Goal: Find specific page/section: Find specific page/section

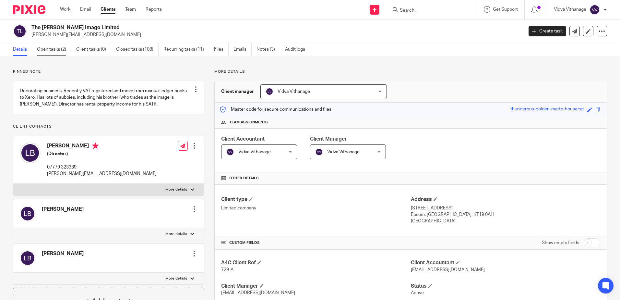
click at [50, 51] on link "Open tasks (2)" at bounding box center [54, 49] width 34 height 13
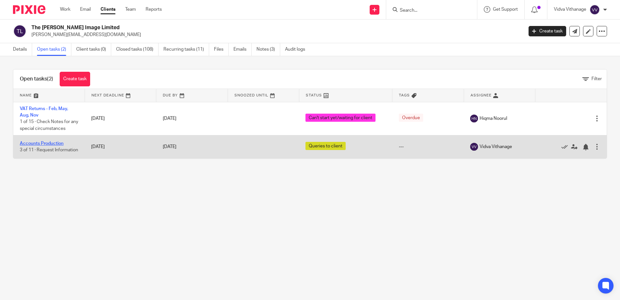
click at [48, 142] on link "Accounts Production" at bounding box center [42, 143] width 44 height 5
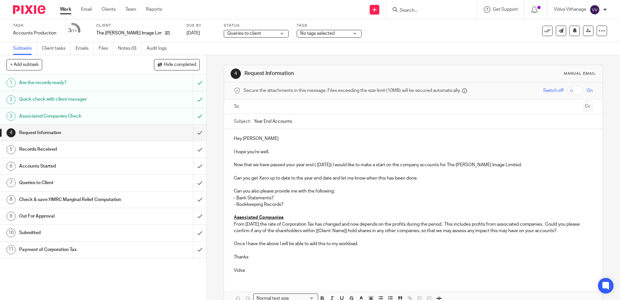
click at [227, 32] on span "Queries to client" at bounding box center [244, 33] width 34 height 5
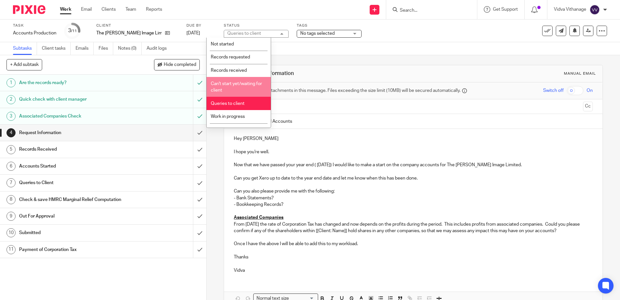
click at [223, 89] on span "Can't start yet/waiting for client" at bounding box center [236, 86] width 51 height 11
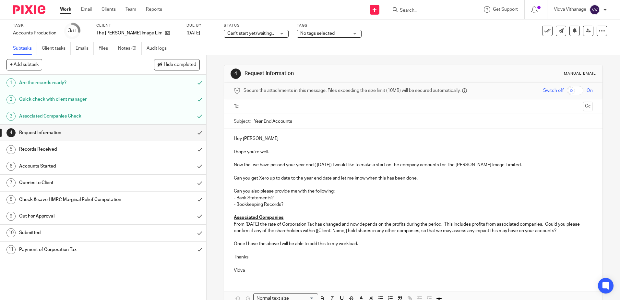
click at [250, 30] on span "Can't start yet/waiting for client" at bounding box center [251, 33] width 49 height 7
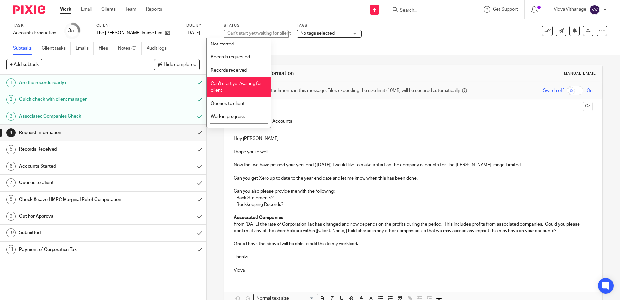
scroll to position [48, 0]
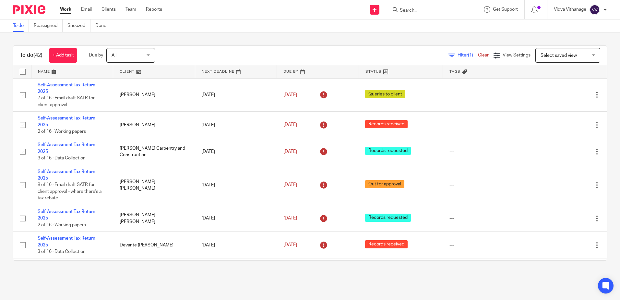
scroll to position [767, 0]
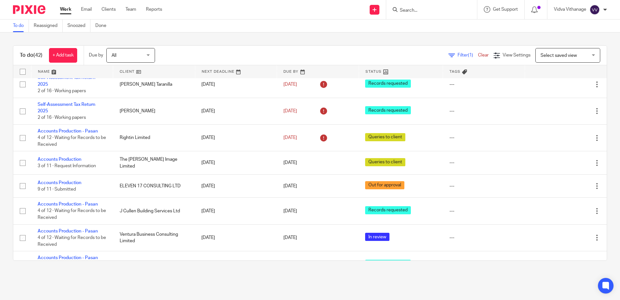
click at [65, 10] on link "Work" at bounding box center [65, 9] width 11 height 6
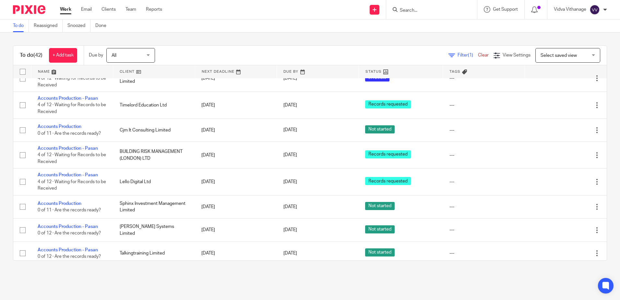
scroll to position [926, 0]
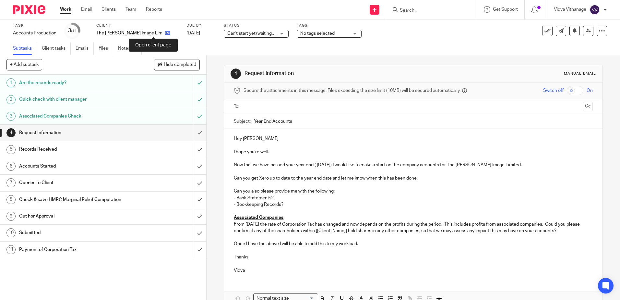
click at [165, 31] on icon at bounding box center [167, 32] width 5 height 5
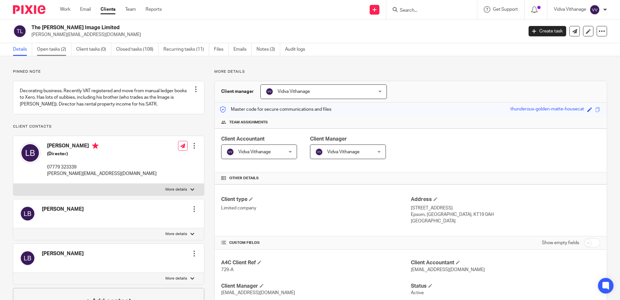
click at [44, 50] on link "Open tasks (2)" at bounding box center [54, 49] width 34 height 13
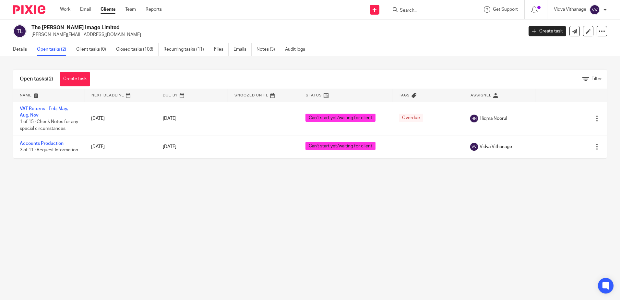
click at [62, 5] on div "Work Email Clients Team Reports Work Email Clients Team Reports Settings" at bounding box center [113, 9] width 118 height 19
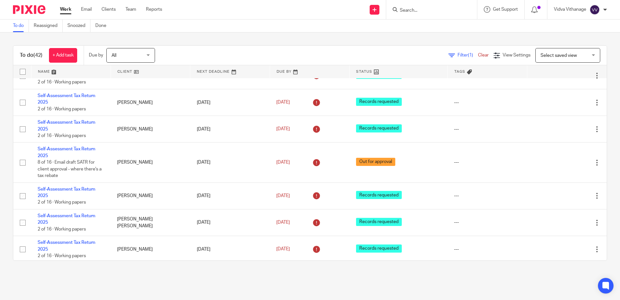
scroll to position [251, 0]
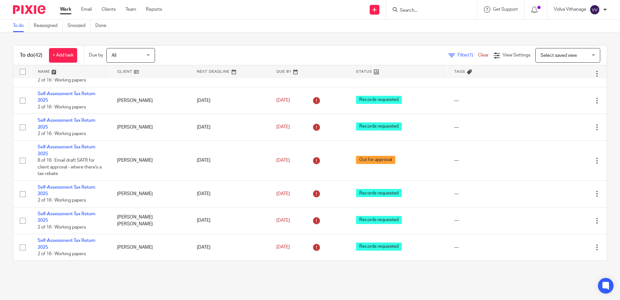
click at [423, 13] on input "Search" at bounding box center [428, 11] width 58 height 6
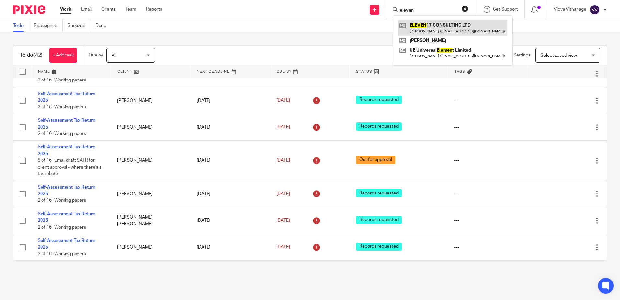
type input "eleven"
click at [422, 32] on link at bounding box center [453, 27] width 110 height 15
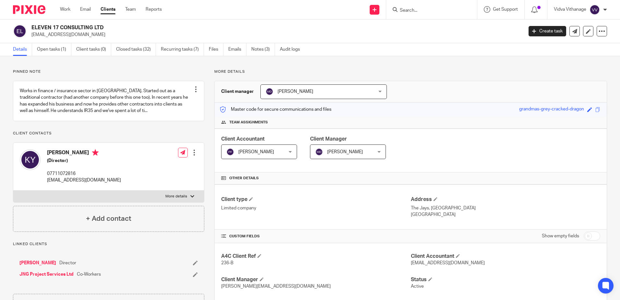
click at [431, 8] on input "Search" at bounding box center [428, 11] width 58 height 6
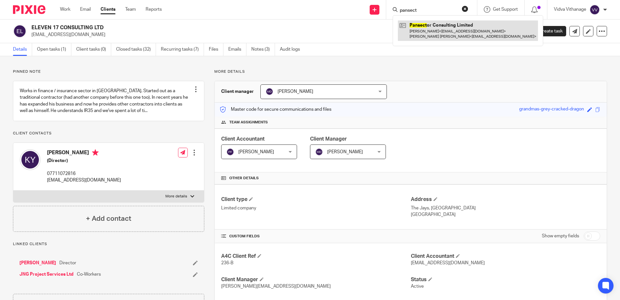
type input "pansect"
click at [437, 25] on link at bounding box center [468, 30] width 140 height 20
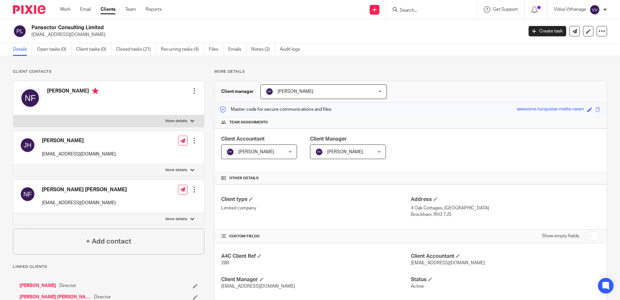
click at [421, 8] on input "Search" at bounding box center [428, 11] width 58 height 6
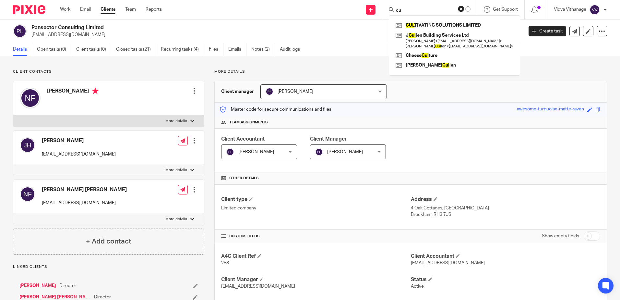
type input "c"
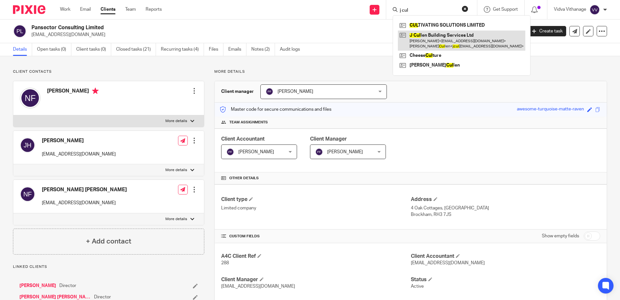
type input "j cul"
click at [428, 38] on link at bounding box center [461, 40] width 127 height 20
